Goal: Task Accomplishment & Management: Use online tool/utility

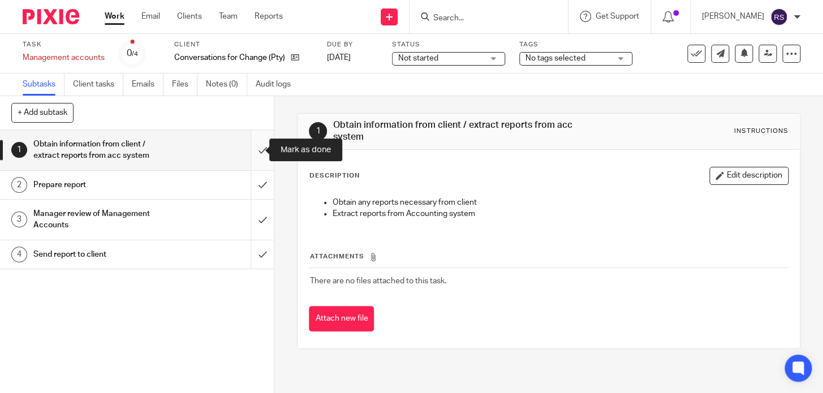
click at [251, 151] on input "submit" at bounding box center [137, 150] width 274 height 40
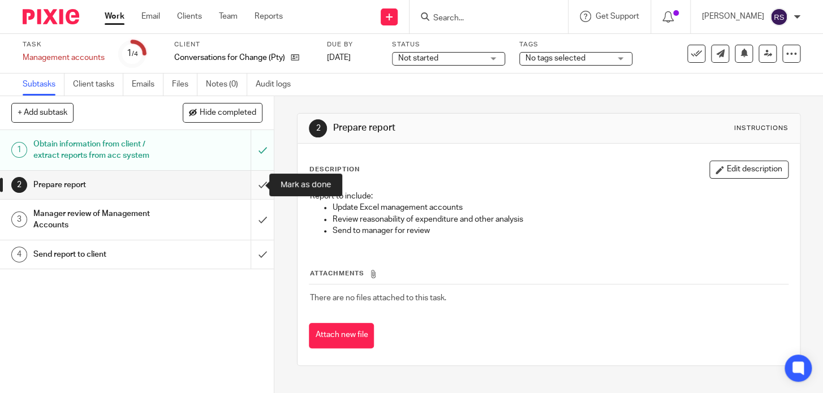
click at [253, 185] on input "submit" at bounding box center [137, 185] width 274 height 28
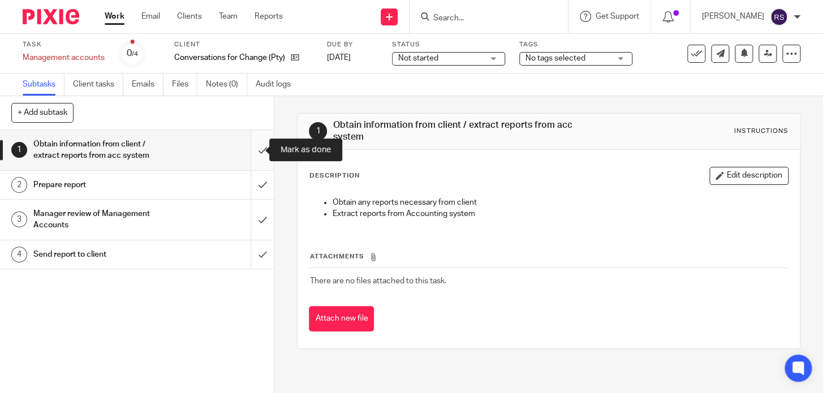
click at [254, 145] on input "submit" at bounding box center [137, 150] width 274 height 40
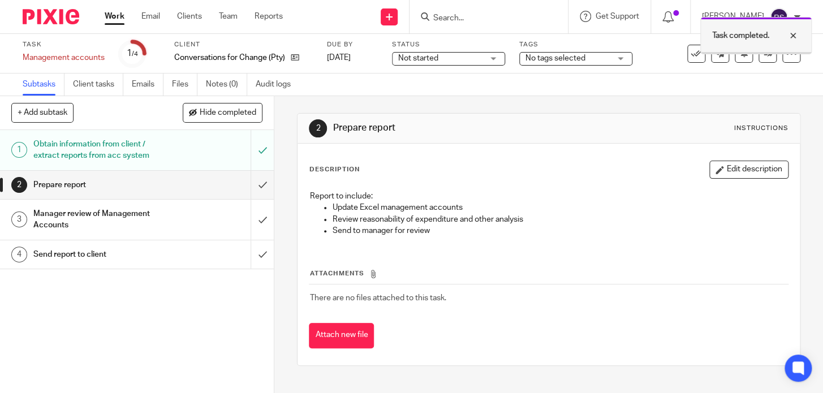
click at [796, 33] on div at bounding box center [785, 36] width 31 height 14
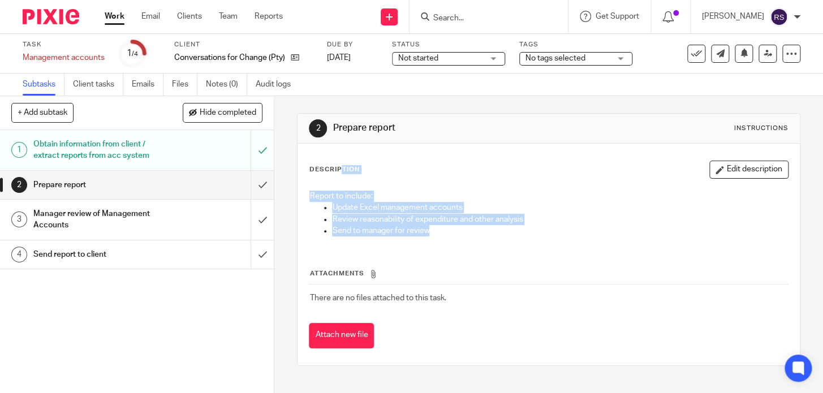
drag, startPoint x: 437, startPoint y: 240, endPoint x: 290, endPoint y: 147, distance: 174.3
click at [290, 147] on div "2 Prepare report Instructions Description Edit description Report to include: U…" at bounding box center [548, 244] width 549 height 297
click at [519, 206] on p "Update Excel management accounts" at bounding box center [560, 207] width 456 height 11
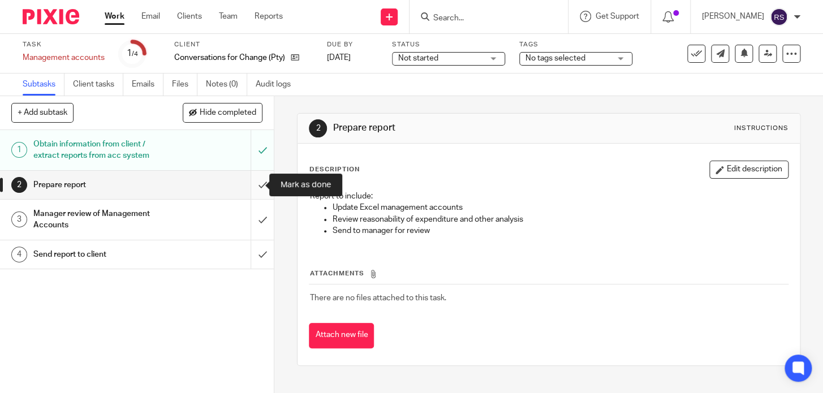
click at [251, 187] on input "submit" at bounding box center [137, 185] width 274 height 28
